Goal: Information Seeking & Learning: Learn about a topic

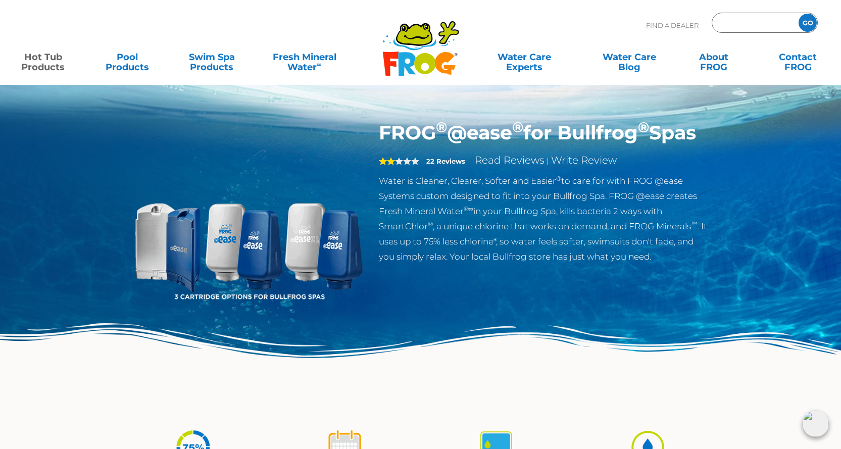
click at [736, 22] on input "Zip Code Form" at bounding box center [754, 23] width 68 height 15
type input "95747"
click at [808, 24] on input "GO" at bounding box center [807, 23] width 18 height 18
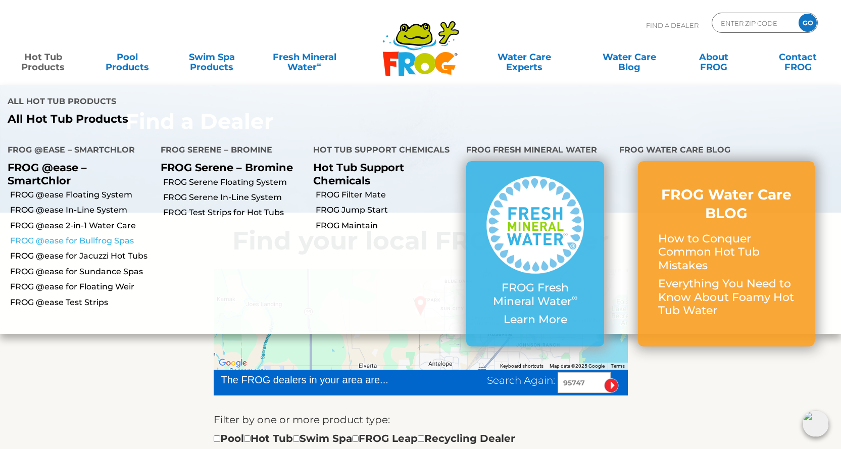
click at [51, 239] on link "FROG @ease for Bullfrog Spas" at bounding box center [81, 240] width 143 height 11
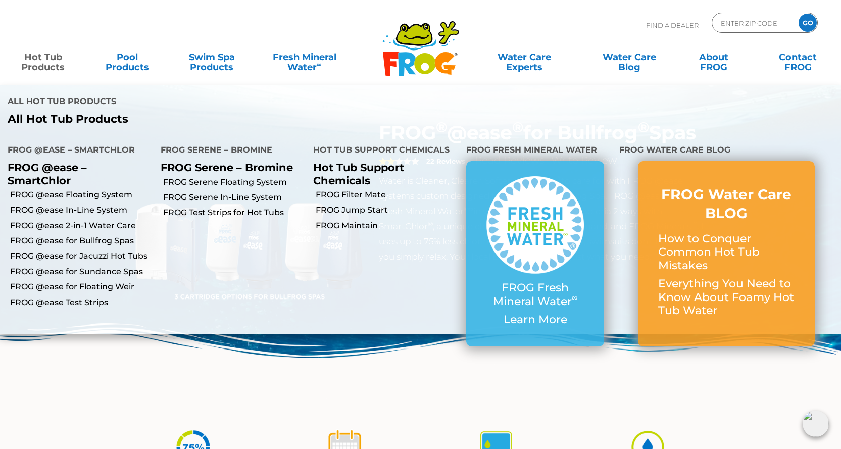
click at [41, 62] on link "Hot Tub Products" at bounding box center [43, 57] width 66 height 20
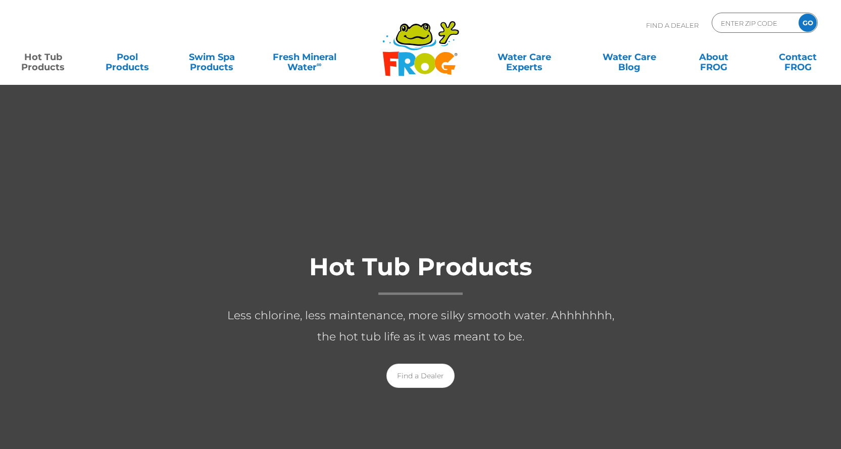
click at [41, 63] on link "Hot Tub Products" at bounding box center [43, 57] width 66 height 20
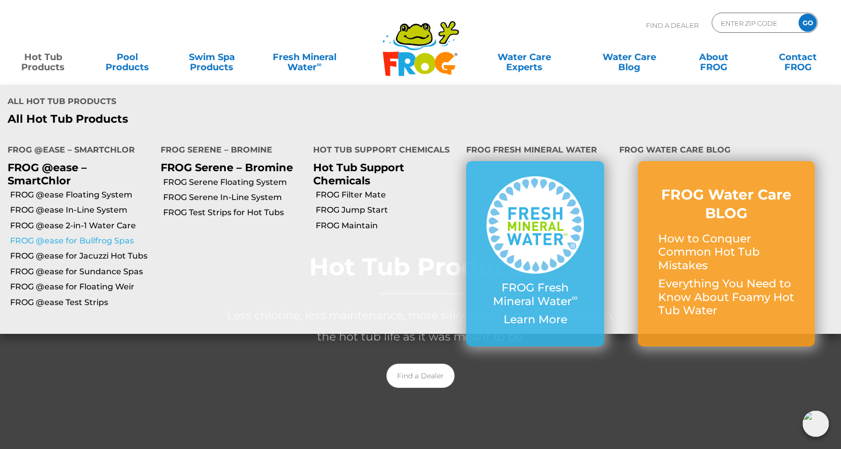
click at [86, 241] on link "FROG @ease for Bullfrog Spas" at bounding box center [81, 240] width 143 height 11
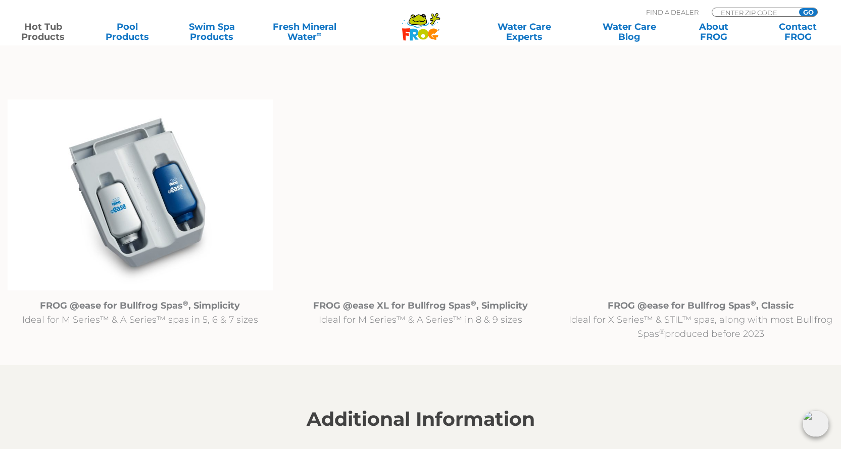
scroll to position [1036, 0]
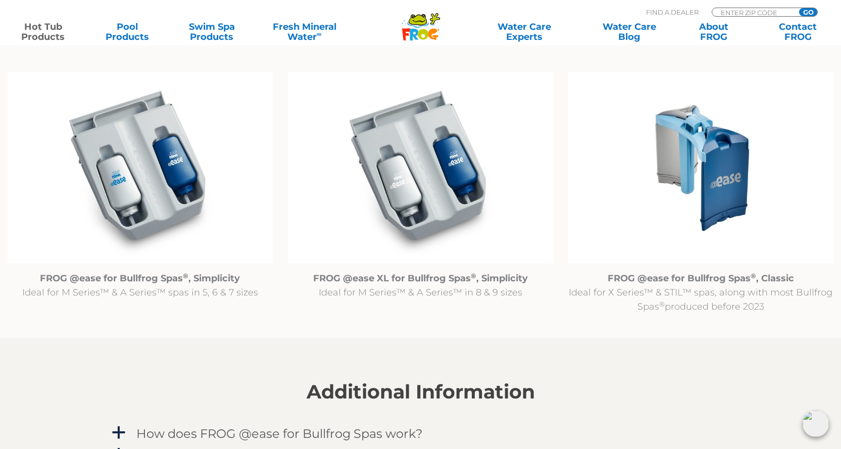
click at [144, 184] on img at bounding box center [140, 167] width 265 height 191
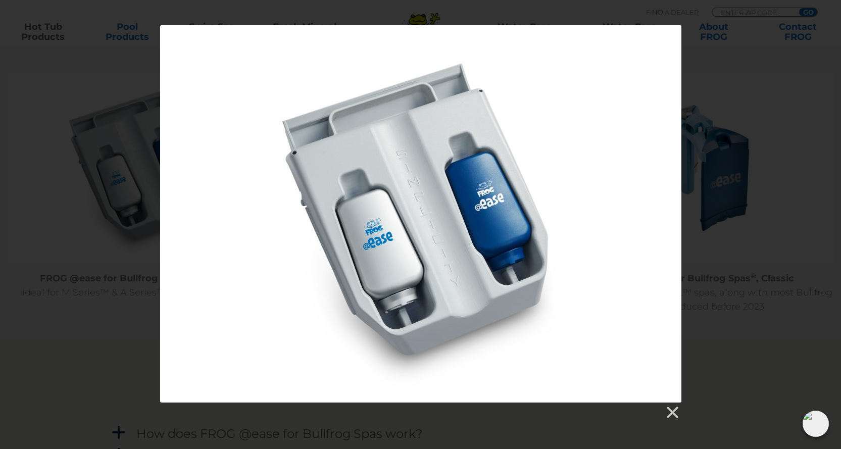
click at [579, 131] on div at bounding box center [420, 213] width 521 height 377
click at [67, 227] on div at bounding box center [420, 222] width 841 height 395
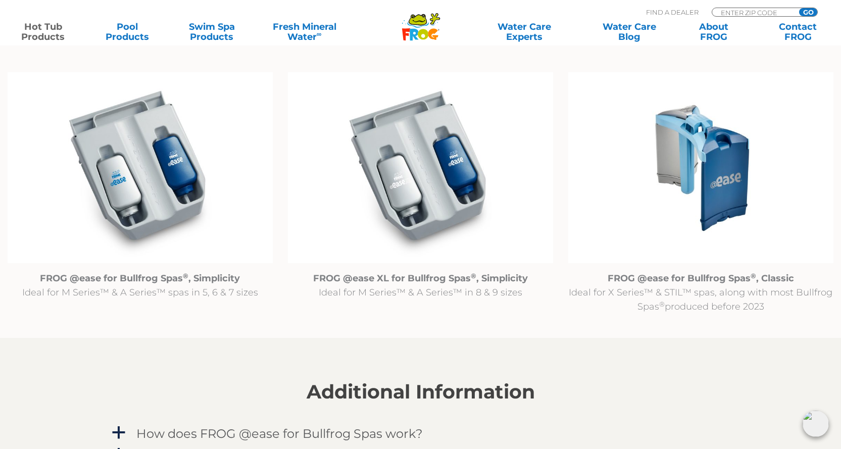
click at [436, 189] on img at bounding box center [420, 167] width 265 height 191
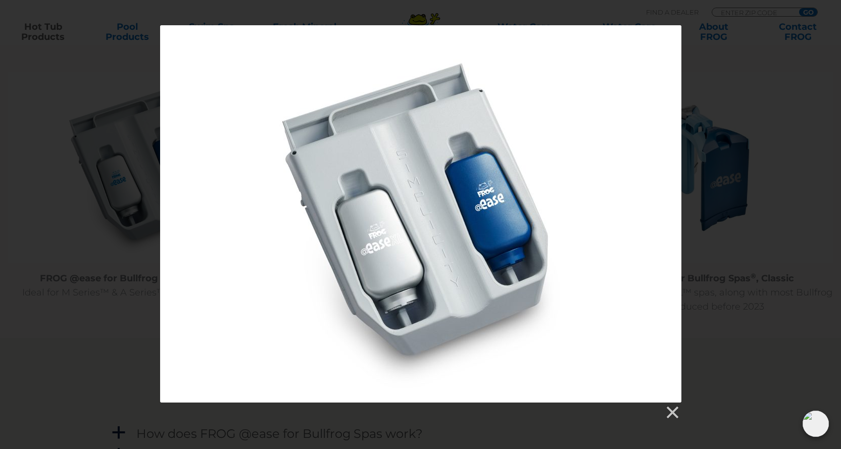
click at [51, 198] on div at bounding box center [420, 222] width 841 height 395
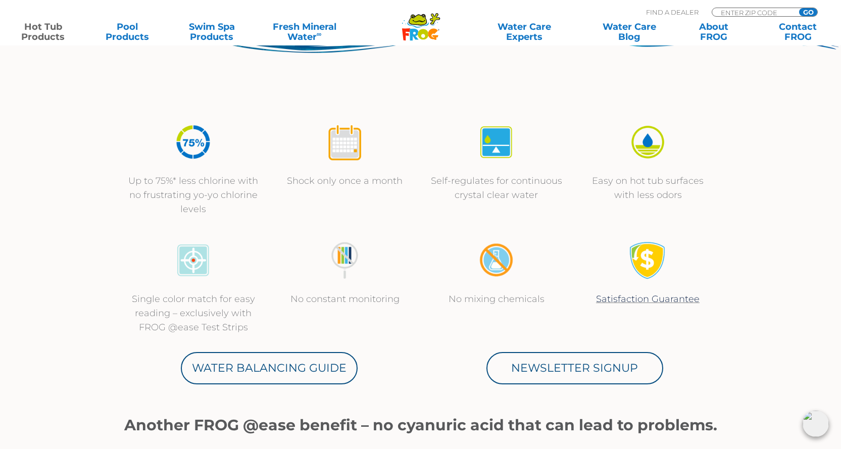
scroll to position [0, 0]
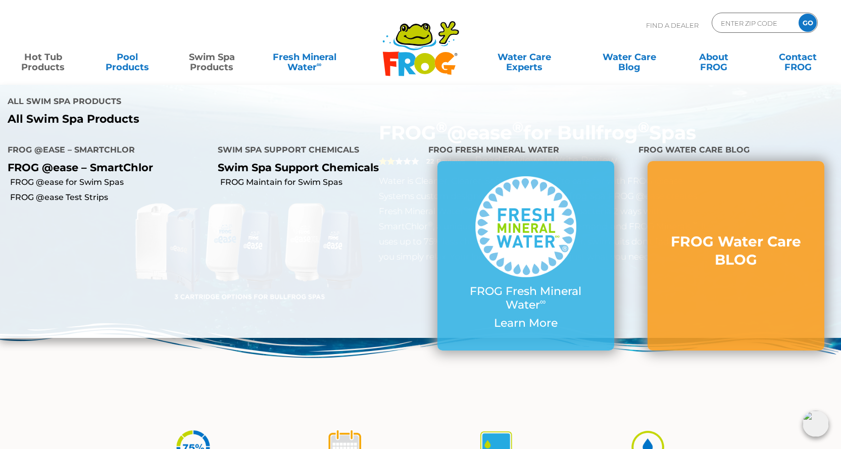
click at [113, 120] on p "All Swim Spa Products" at bounding box center [211, 119] width 406 height 13
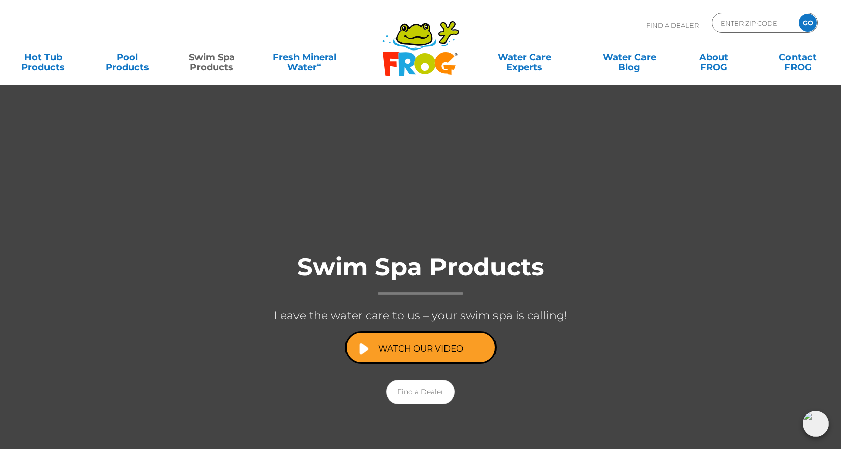
drag, startPoint x: 844, startPoint y: 102, endPoint x: 727, endPoint y: 40, distance: 132.4
click at [727, 40] on html ".st130{clip-path:url(#SVGID_2_);fill-rule:evenodd;clip-rule:evenodd;fill:#C3CC0…" at bounding box center [420, 224] width 841 height 449
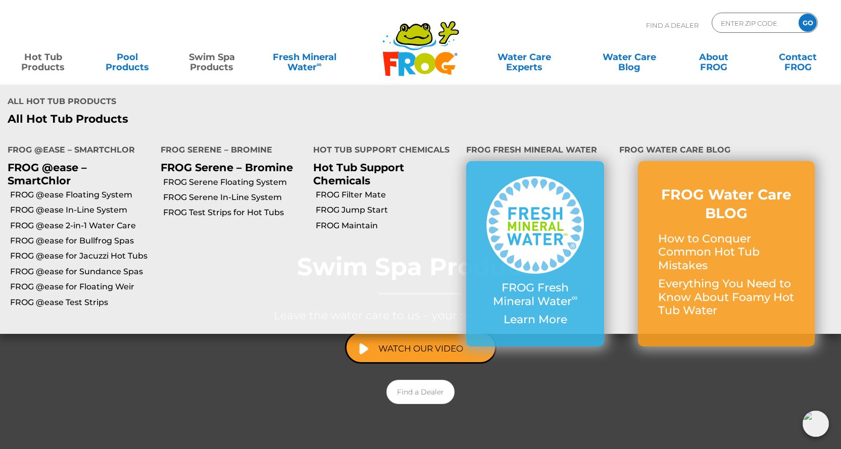
click at [54, 59] on link "Hot Tub Products" at bounding box center [43, 57] width 66 height 20
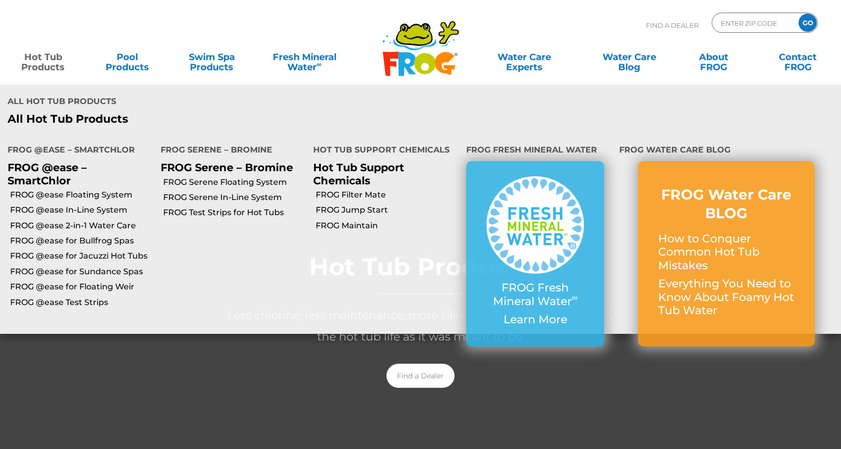
click at [45, 67] on link "Hot Tub Products" at bounding box center [43, 57] width 66 height 20
click at [63, 241] on link "FROG @ease for Bullfrog Spas" at bounding box center [81, 240] width 143 height 11
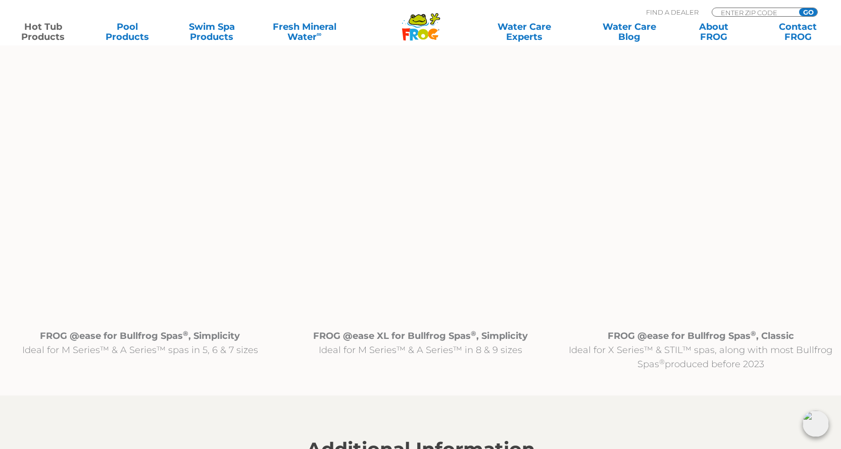
scroll to position [1079, 0]
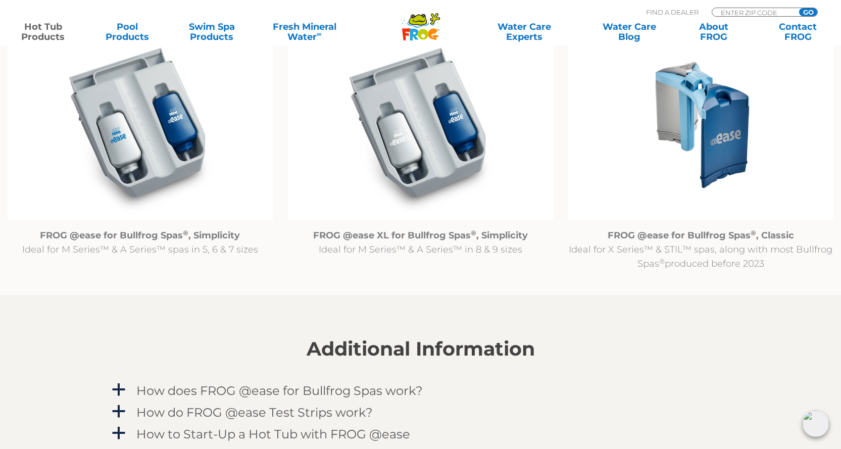
click at [145, 248] on p "FROG @ease for Bullfrog Spas ® , Simplicity Ideal for M Series™ & A Series™ spa…" at bounding box center [140, 242] width 265 height 28
click at [132, 140] on img at bounding box center [140, 124] width 265 height 191
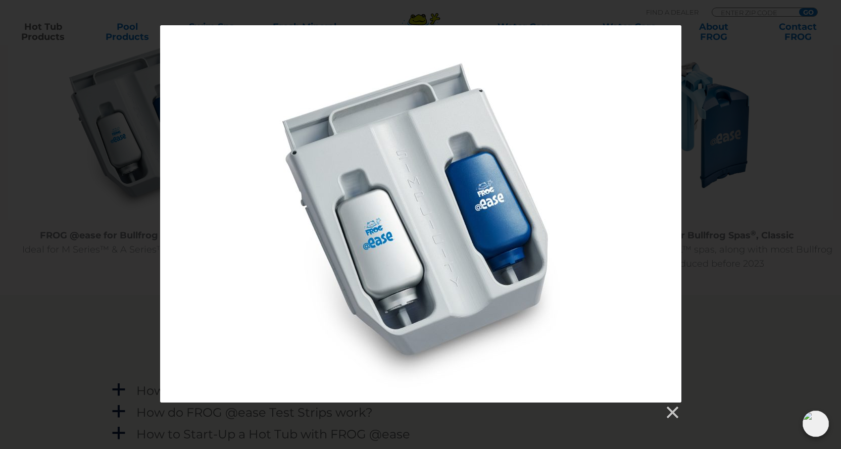
click at [188, 268] on div at bounding box center [420, 213] width 521 height 377
click at [124, 276] on div at bounding box center [420, 222] width 841 height 395
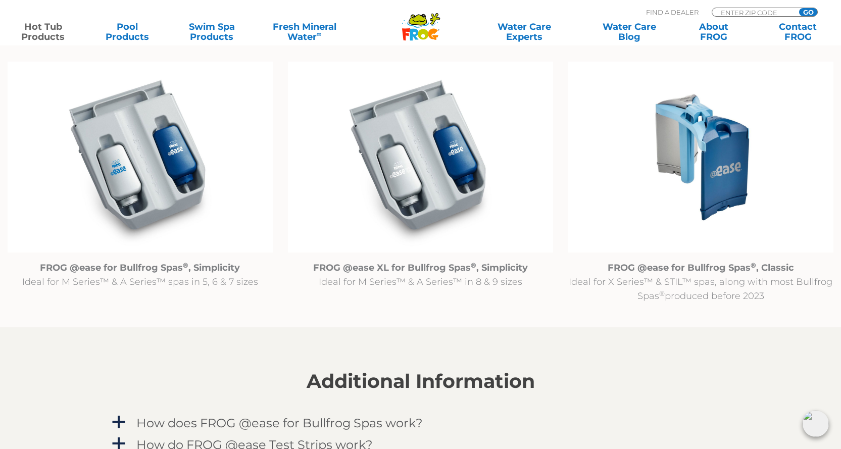
scroll to position [1063, 0]
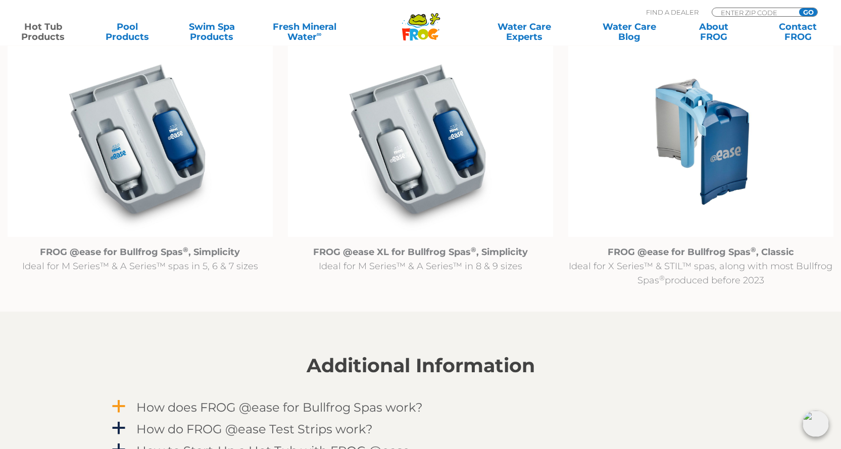
click at [294, 406] on h4 "How does FROG @ease for Bullfrog Spas work?" at bounding box center [279, 407] width 286 height 14
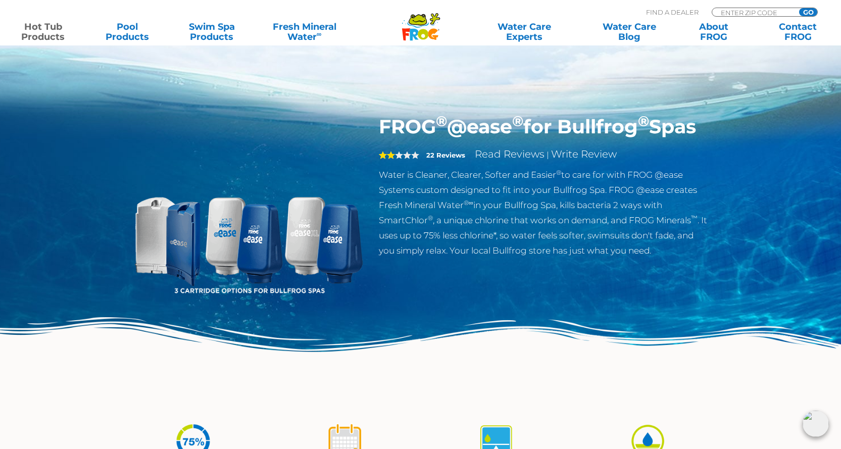
scroll to position [0, 0]
